Goal: Information Seeking & Learning: Understand process/instructions

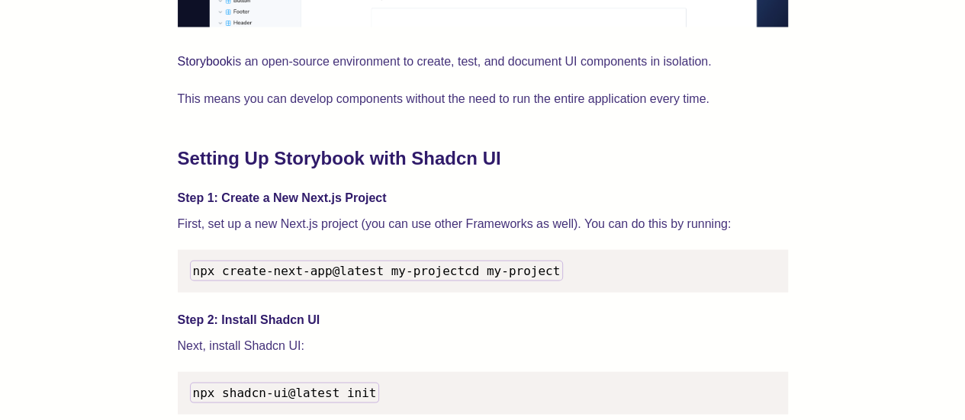
scroll to position [1450, 0]
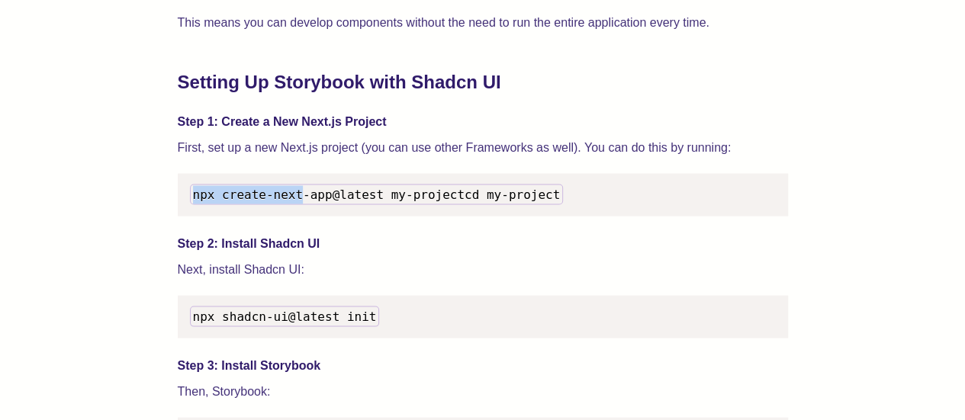
drag, startPoint x: 192, startPoint y: 201, endPoint x: 367, endPoint y: 179, distance: 176.1
click at [365, 179] on pre "npx create-next-app@latest my-project cd my-project" at bounding box center [483, 195] width 610 height 43
click at [423, 187] on code "npx create-next-app@latest my-project cd my-project" at bounding box center [377, 195] width 374 height 21
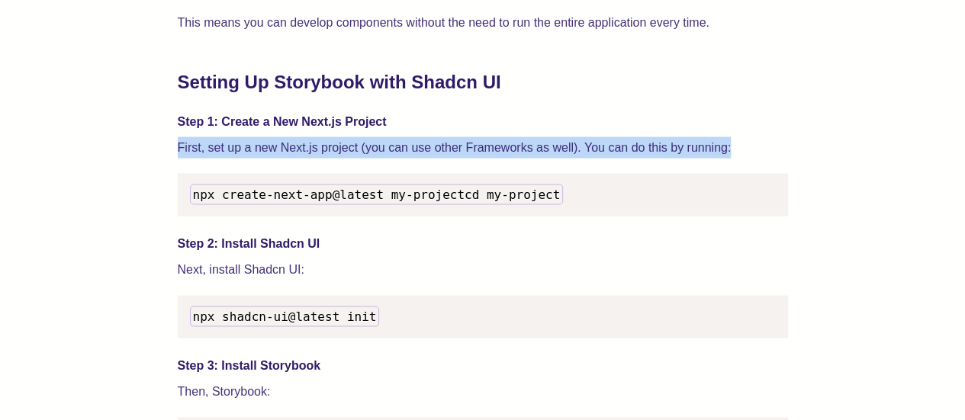
drag, startPoint x: 179, startPoint y: 141, endPoint x: 768, endPoint y: 147, distance: 589.1
click at [768, 147] on p "First, set up a new Next.js project (you can use other Frameworks as well). You…" at bounding box center [483, 147] width 610 height 21
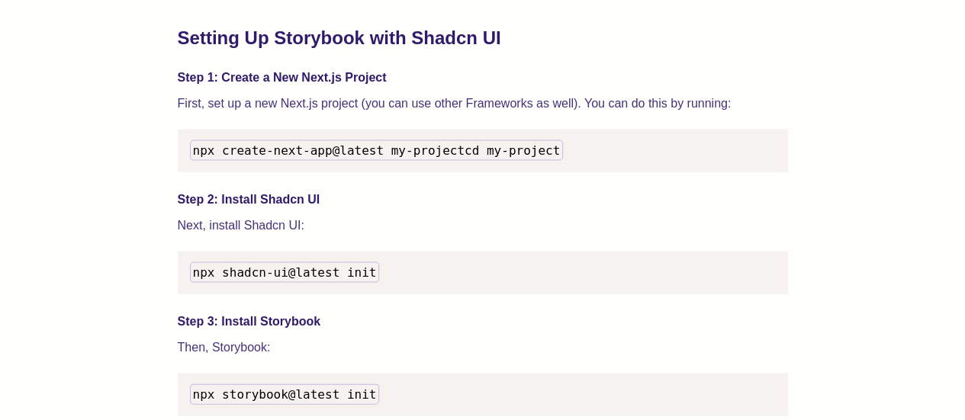
scroll to position [1603, 0]
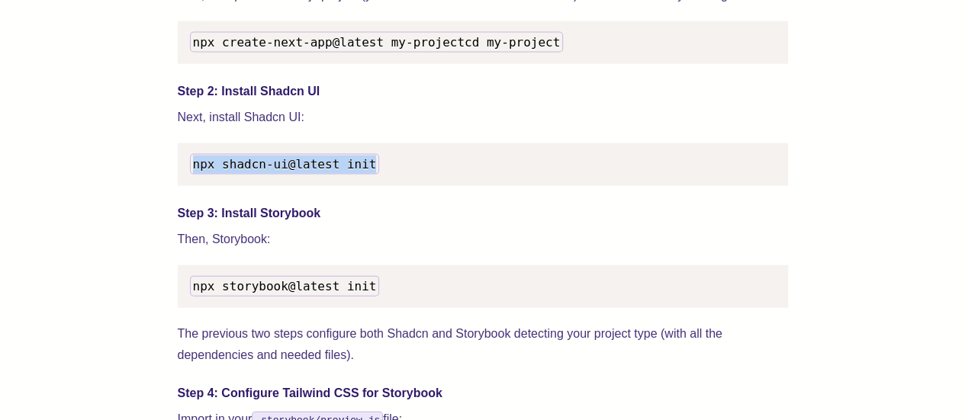
drag, startPoint x: 389, startPoint y: 186, endPoint x: 157, endPoint y: 188, distance: 232.0
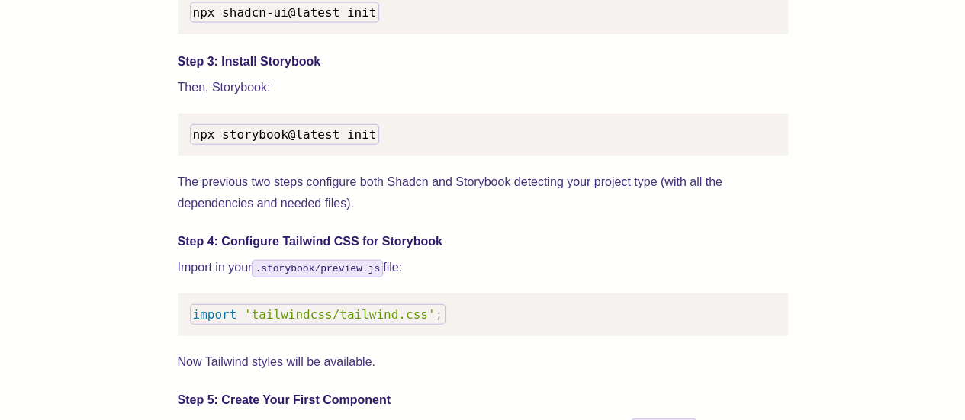
scroll to position [1755, 0]
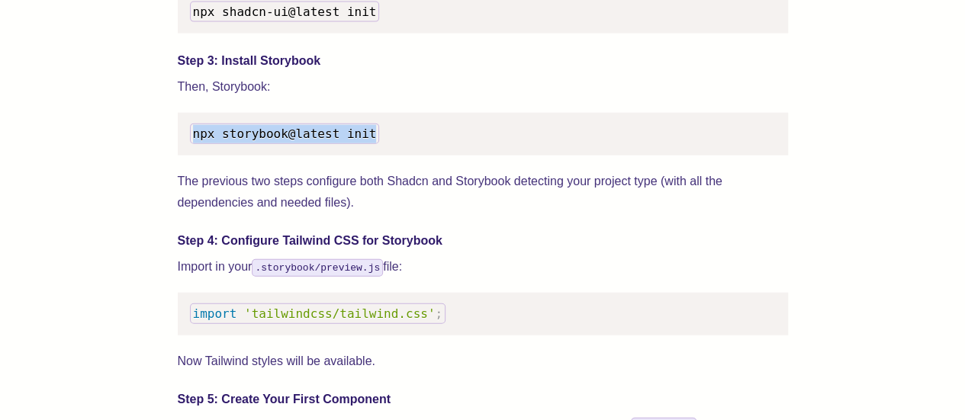
drag, startPoint x: 208, startPoint y: 150, endPoint x: 395, endPoint y: 153, distance: 187.0
click at [395, 153] on pre "npx storybook@latest init" at bounding box center [483, 134] width 610 height 43
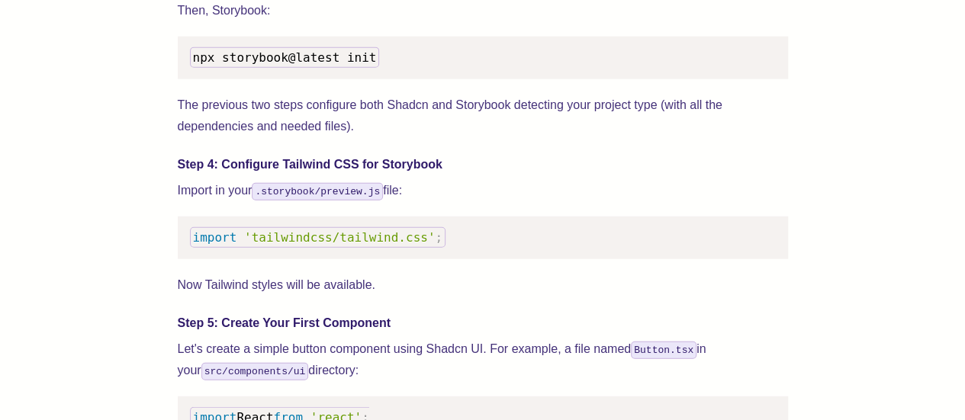
scroll to position [1984, 0]
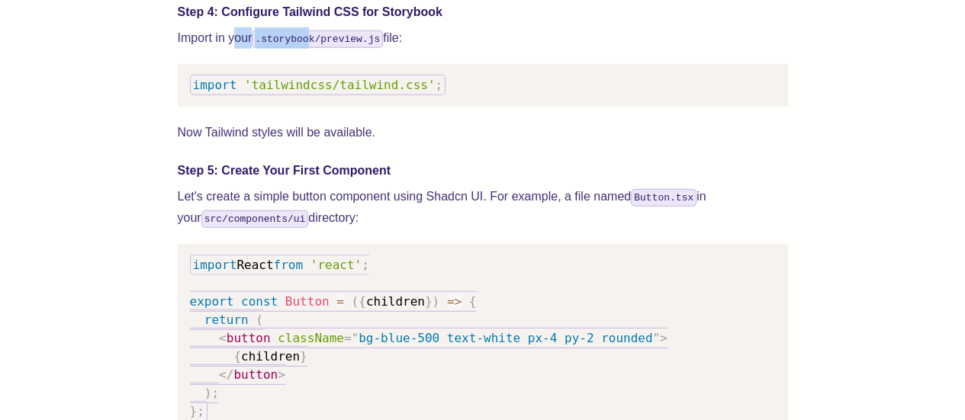
click at [305, 49] on p "Import in your .storybook/preview.js file:" at bounding box center [483, 37] width 610 height 21
click at [307, 48] on code ".storybook/preview.js" at bounding box center [317, 40] width 131 height 18
click at [298, 48] on code ".storybook/preview.js" at bounding box center [317, 40] width 131 height 18
click at [327, 48] on code ".storybook/preview.js" at bounding box center [317, 40] width 131 height 18
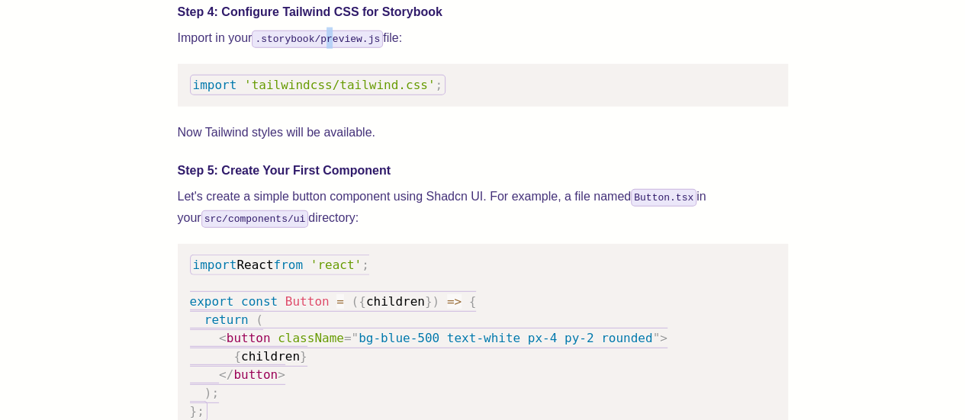
click at [327, 48] on code ".storybook/preview.js" at bounding box center [317, 40] width 131 height 18
drag, startPoint x: 235, startPoint y: 105, endPoint x: 374, endPoint y: 103, distance: 138.9
click at [374, 95] on code "import 'tailwindcss/tailwind.css' ;" at bounding box center [318, 85] width 256 height 21
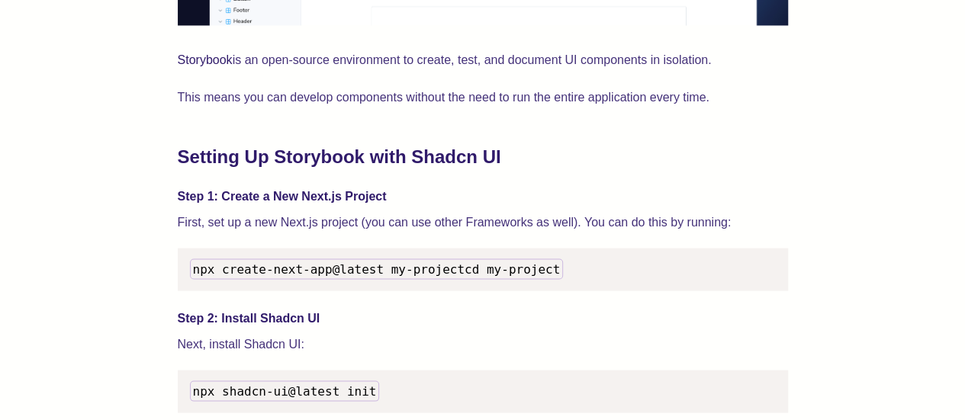
scroll to position [1374, 0]
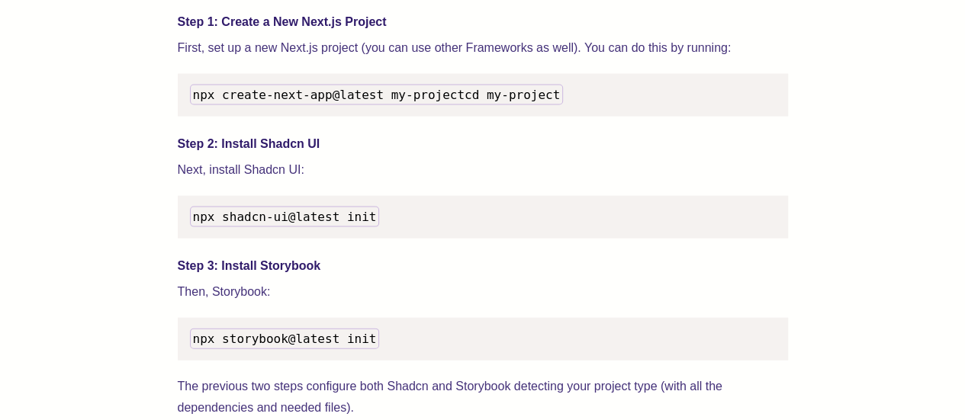
scroll to position [1526, 0]
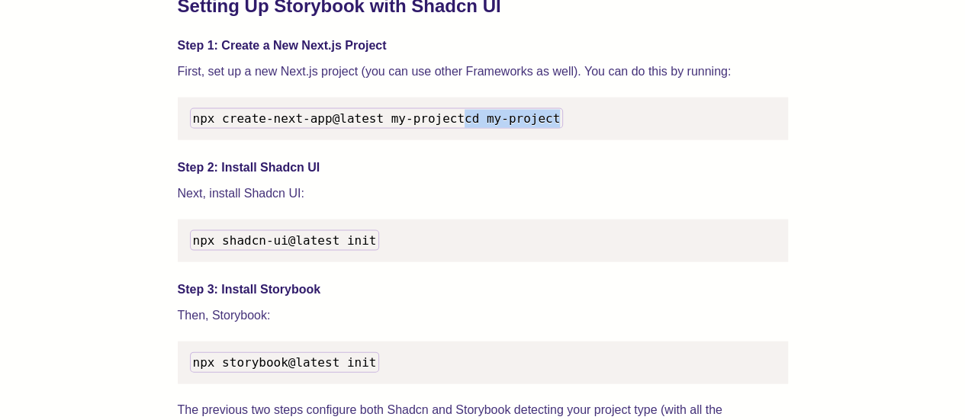
drag, startPoint x: 243, startPoint y: 137, endPoint x: 316, endPoint y: 141, distance: 73.4
click at [316, 140] on pre "npx create-next-app@latest my-project cd my-project" at bounding box center [483, 119] width 610 height 43
click at [382, 140] on pre "npx create-next-app@latest my-project cd my-project" at bounding box center [483, 119] width 610 height 43
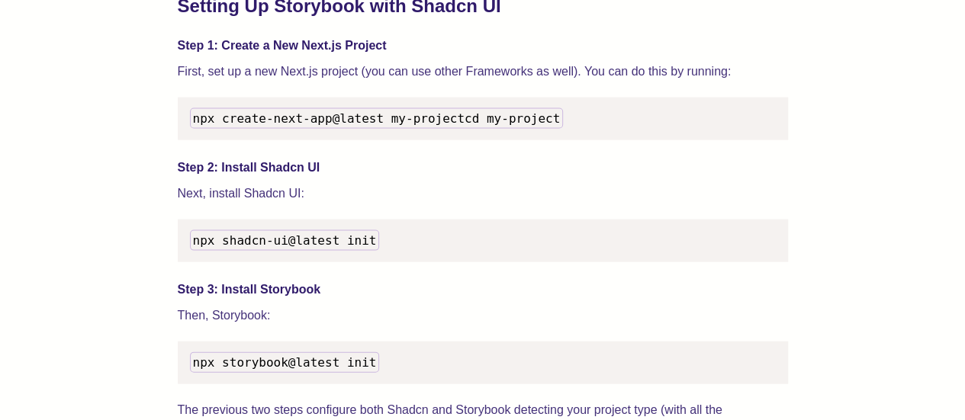
drag, startPoint x: 276, startPoint y: 135, endPoint x: 189, endPoint y: 134, distance: 87.0
click at [190, 129] on code "npx create-next-app@latest my-project cd my-project" at bounding box center [377, 118] width 374 height 21
drag, startPoint x: 321, startPoint y: 137, endPoint x: 328, endPoint y: 139, distance: 7.8
click at [321, 137] on pre "npx create-next-app@latest my-project cd my-project" at bounding box center [483, 119] width 610 height 43
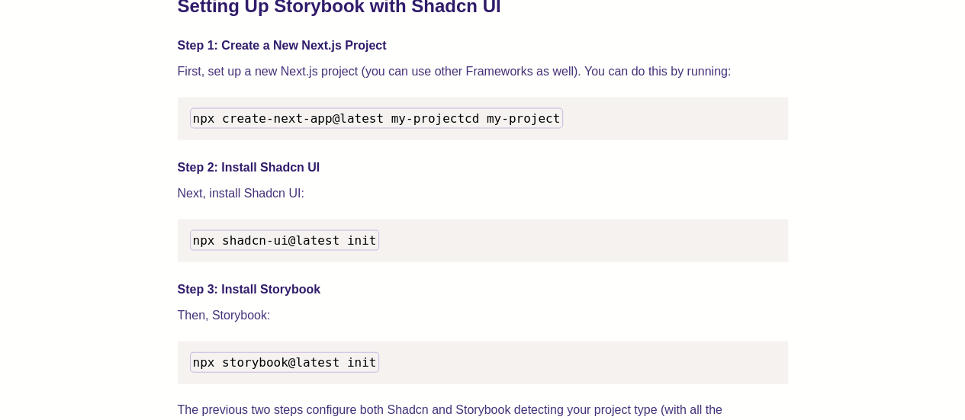
click at [208, 124] on span "npx create-next-app@latest my-project" at bounding box center [329, 118] width 272 height 14
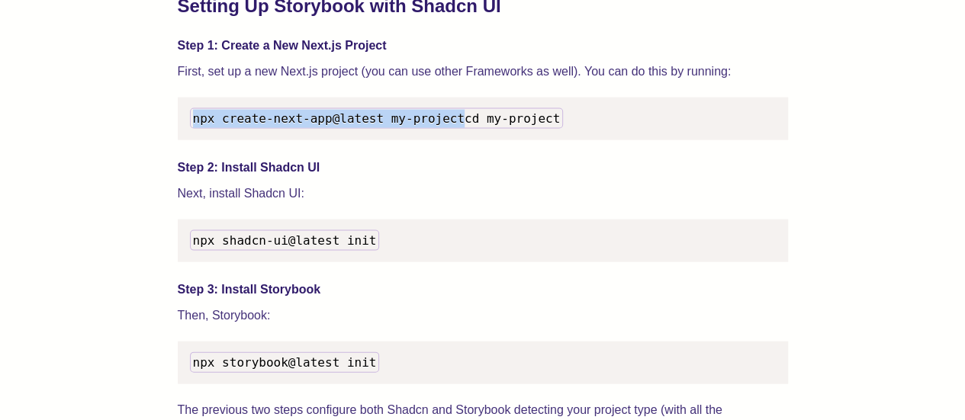
drag, startPoint x: 192, startPoint y: 119, endPoint x: 450, endPoint y: 121, distance: 257.9
click at [450, 121] on pre "npx create-next-app@latest my-project cd my-project" at bounding box center [483, 119] width 610 height 43
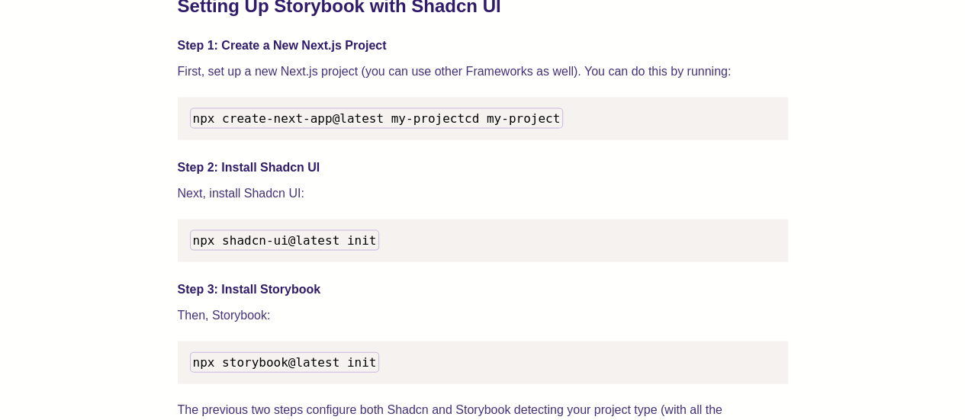
click at [461, 176] on h4 "Step 2: Install Shadcn UI" at bounding box center [483, 168] width 610 height 18
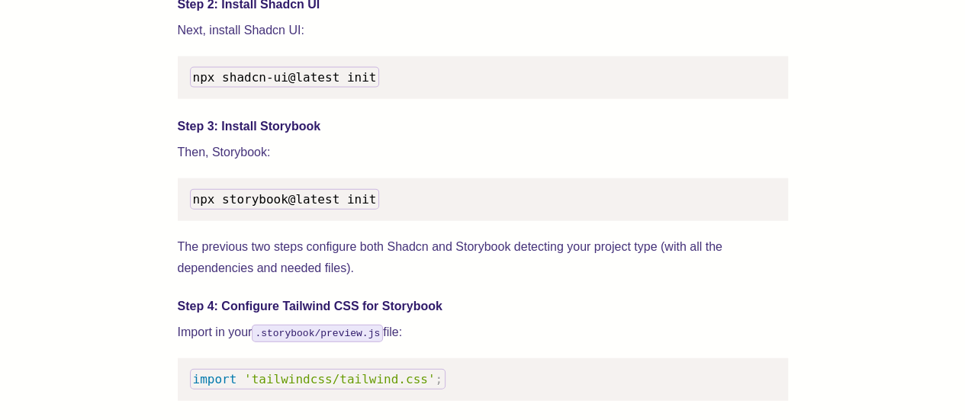
scroll to position [1755, 0]
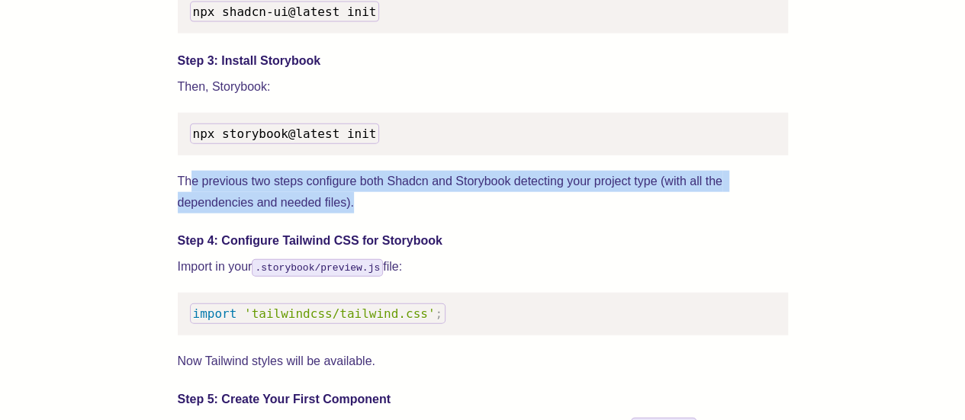
drag, startPoint x: 271, startPoint y: 201, endPoint x: 424, endPoint y: 214, distance: 154.0
click at [424, 214] on p "The previous two steps configure both Shadcn and Storybook detecting your proje…" at bounding box center [483, 192] width 610 height 43
click at [449, 214] on p "The previous two steps configure both Shadcn and Storybook detecting your proje…" at bounding box center [483, 192] width 610 height 43
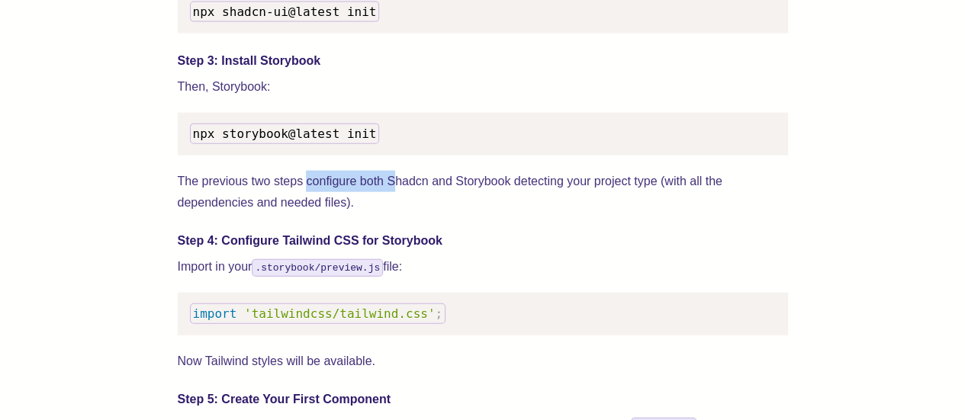
drag, startPoint x: 305, startPoint y: 198, endPoint x: 398, endPoint y: 210, distance: 93.0
click at [398, 210] on p "The previous two steps configure both Shadcn and Storybook detecting your proje…" at bounding box center [483, 192] width 610 height 43
click at [437, 214] on p "The previous two steps configure both Shadcn and Storybook detecting your proje…" at bounding box center [483, 192] width 610 height 43
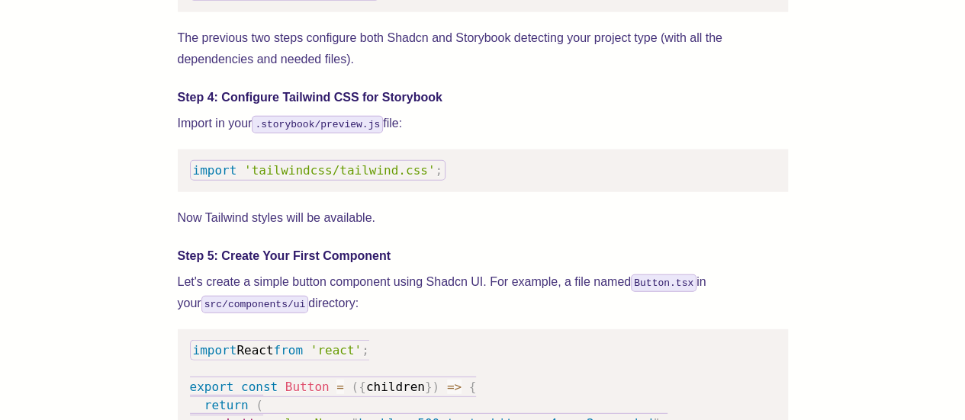
scroll to position [1918, 0]
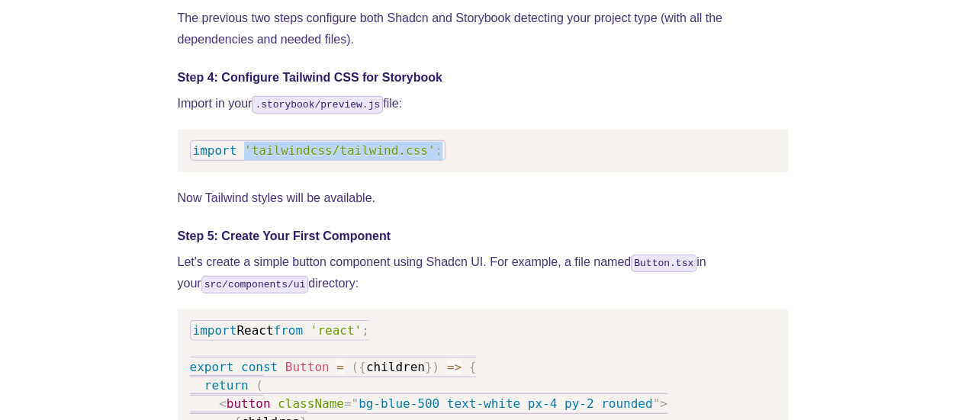
drag, startPoint x: 240, startPoint y: 164, endPoint x: 424, endPoint y: 165, distance: 183.9
click at [424, 165] on pre "import 'tailwindcss/tailwind.css' ;" at bounding box center [483, 151] width 610 height 43
copy code "'tailwindcss/tailwind.css' ;"
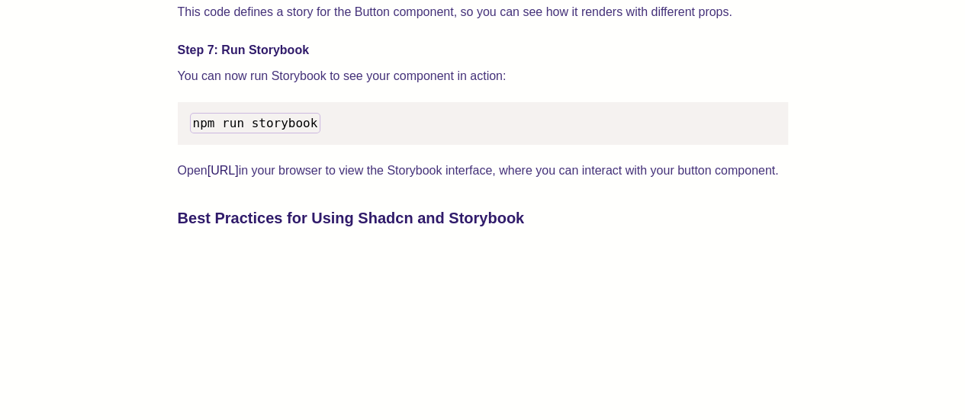
scroll to position [2910, 0]
